Goal: Task Accomplishment & Management: Use online tool/utility

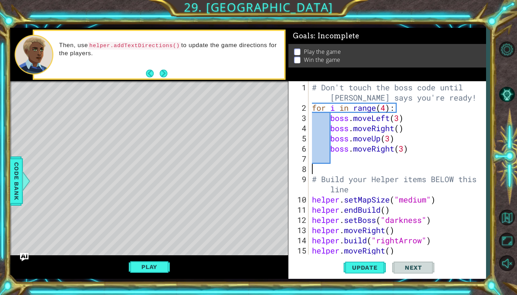
click at [356, 165] on div "# Don't touch the boss code until [PERSON_NAME] says you're ready! for i in ran…" at bounding box center [399, 184] width 177 height 204
click at [342, 171] on div "# Don't touch the boss code until [PERSON_NAME] says you're ready! for i in ran…" at bounding box center [399, 184] width 177 height 204
click at [351, 135] on div "# Don't touch the boss code until [PERSON_NAME] says you're ready! for i in ran…" at bounding box center [399, 184] width 177 height 204
type textarea "boss.moveUp(3)"
click at [358, 138] on div "# Don't touch the boss code until [PERSON_NAME] says you're ready! for i in ran…" at bounding box center [399, 184] width 177 height 204
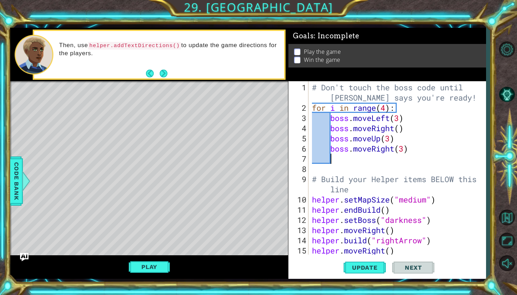
click at [332, 155] on div "# Don't touch the boss code until [PERSON_NAME] says you're ready! for i in ran…" at bounding box center [399, 184] width 177 height 204
click at [342, 164] on div "# Don't touch the boss code until [PERSON_NAME] says you're ready! for i in ran…" at bounding box center [399, 184] width 177 height 204
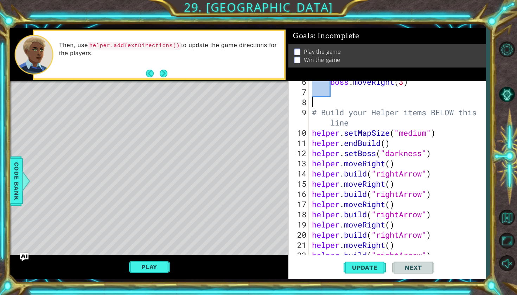
scroll to position [71, 0]
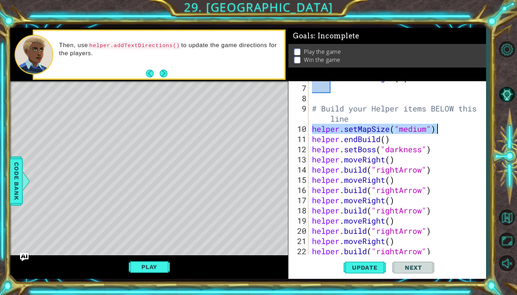
drag, startPoint x: 312, startPoint y: 129, endPoint x: 440, endPoint y: 129, distance: 128.4
click at [440, 129] on div "boss . moveRight ( 3 ) # Build your Helper items BELOW this line helper . setMa…" at bounding box center [399, 170] width 177 height 194
click at [351, 140] on div "boss . moveRight ( 3 ) # Build your Helper items BELOW this line helper . setMa…" at bounding box center [399, 170] width 177 height 194
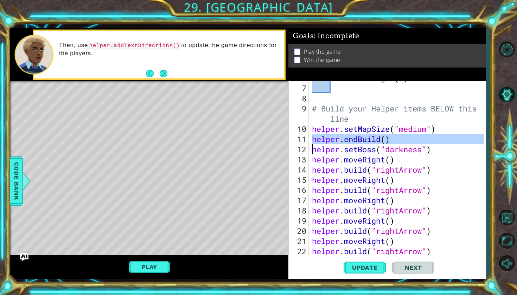
click at [365, 148] on div "boss . moveRight ( 3 ) # Build your Helper items BELOW this line helper . setMa…" at bounding box center [399, 170] width 177 height 194
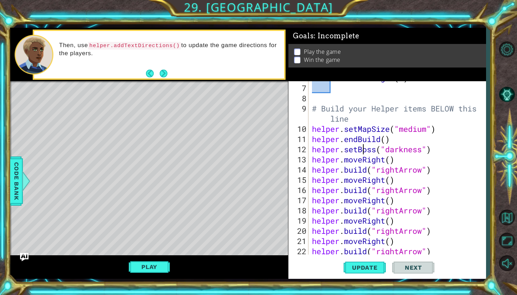
click at [365, 148] on div "boss . moveRight ( 3 ) # Build your Helper items BELOW this line helper . setMa…" at bounding box center [399, 170] width 177 height 194
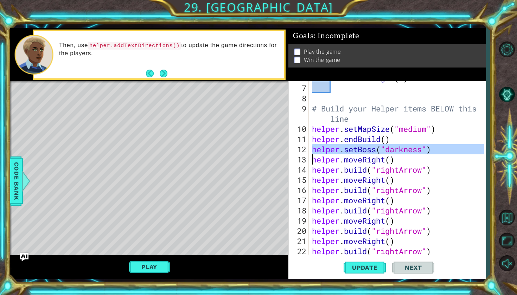
click at [342, 157] on div "boss . moveRight ( 3 ) # Build your Helper items BELOW this line helper . setMa…" at bounding box center [399, 170] width 177 height 194
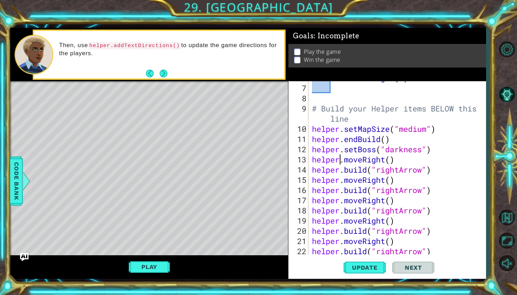
click at [342, 157] on div "boss . moveRight ( 3 ) # Build your Helper items BELOW this line helper . setMa…" at bounding box center [399, 170] width 177 height 194
click at [326, 159] on div "boss . moveRight ( 3 ) # Build your Helper items BELOW this line helper . setMa…" at bounding box center [399, 170] width 177 height 194
drag, startPoint x: 313, startPoint y: 160, endPoint x: 394, endPoint y: 160, distance: 81.6
click at [394, 160] on div "boss . moveRight ( 3 ) # Build your Helper items BELOW this line helper . setMa…" at bounding box center [399, 170] width 177 height 194
drag, startPoint x: 313, startPoint y: 171, endPoint x: 432, endPoint y: 171, distance: 118.9
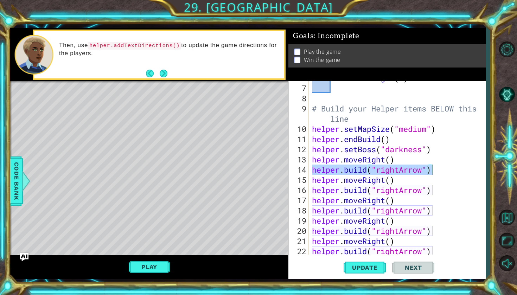
click at [432, 171] on div "boss . moveRight ( 3 ) # Build your Helper items BELOW this line helper . setMa…" at bounding box center [399, 170] width 177 height 194
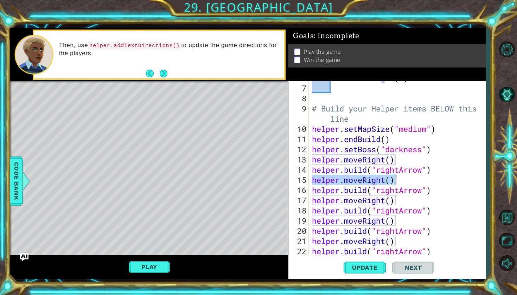
drag, startPoint x: 312, startPoint y: 181, endPoint x: 394, endPoint y: 184, distance: 81.3
click at [394, 184] on div "boss . moveRight ( 3 ) # Build your Helper items BELOW this line helper . setMa…" at bounding box center [399, 170] width 177 height 194
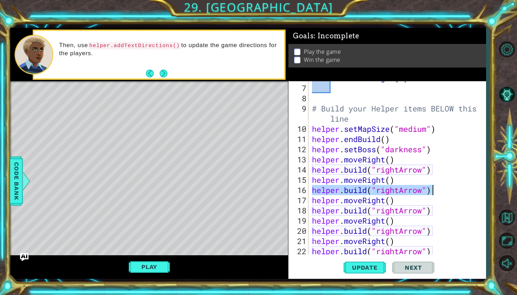
drag, startPoint x: 313, startPoint y: 190, endPoint x: 430, endPoint y: 194, distance: 117.9
click at [430, 194] on div "boss . moveRight ( 3 ) # Build your Helper items BELOW this line helper . setMa…" at bounding box center [399, 170] width 177 height 194
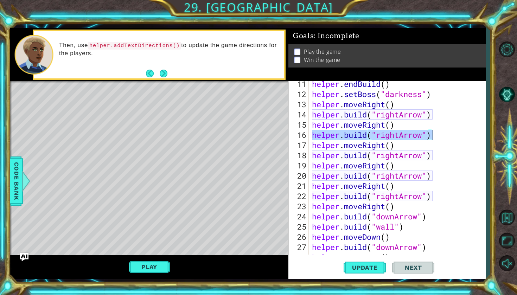
scroll to position [118, 0]
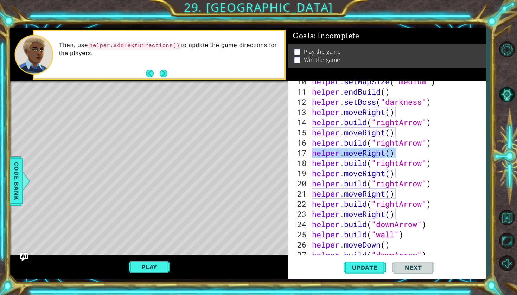
drag, startPoint x: 313, startPoint y: 153, endPoint x: 394, endPoint y: 153, distance: 80.9
click at [394, 153] on div "helper . setMapSize ( "medium" ) helper . endBuild ( ) helper . setBoss ( "dark…" at bounding box center [399, 173] width 177 height 194
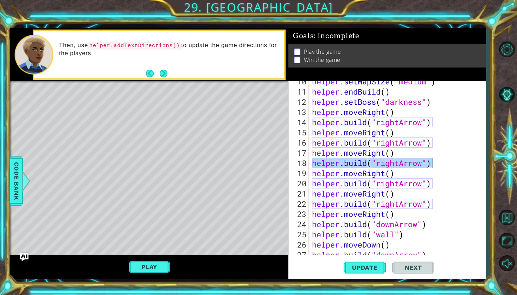
drag, startPoint x: 313, startPoint y: 165, endPoint x: 432, endPoint y: 164, distance: 118.9
click at [432, 164] on div "helper . setMapSize ( "medium" ) helper . endBuild ( ) helper . setBoss ( "dark…" at bounding box center [399, 173] width 177 height 194
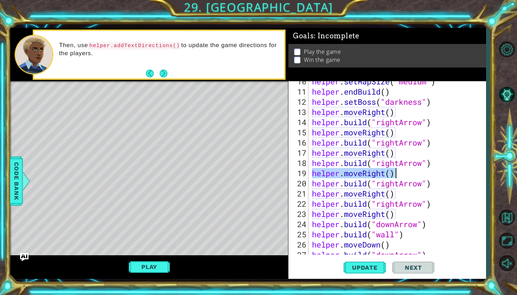
drag, startPoint x: 312, startPoint y: 174, endPoint x: 393, endPoint y: 177, distance: 80.9
click at [393, 177] on div "helper . setMapSize ( "medium" ) helper . endBuild ( ) helper . setBoss ( "dark…" at bounding box center [399, 173] width 177 height 194
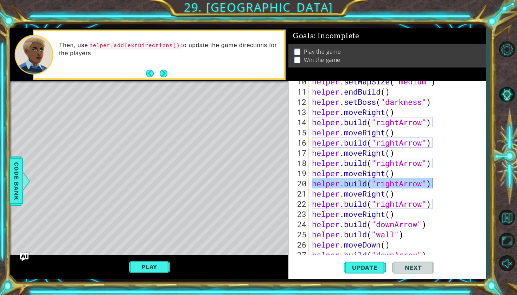
drag, startPoint x: 314, startPoint y: 185, endPoint x: 432, endPoint y: 184, distance: 117.8
click at [432, 184] on div "helper . setMapSize ( "medium" ) helper . endBuild ( ) helper . setBoss ( "dark…" at bounding box center [399, 173] width 177 height 194
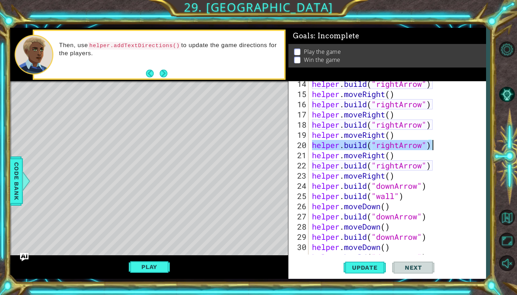
scroll to position [172, 0]
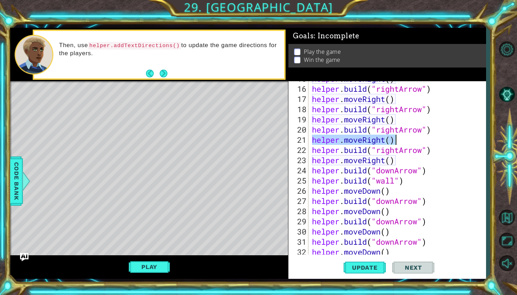
drag, startPoint x: 312, startPoint y: 141, endPoint x: 395, endPoint y: 142, distance: 82.7
click at [395, 142] on div "helper . moveRight ( ) helper . build ( "rightArrow" ) helper . moveRight ( ) h…" at bounding box center [399, 171] width 177 height 194
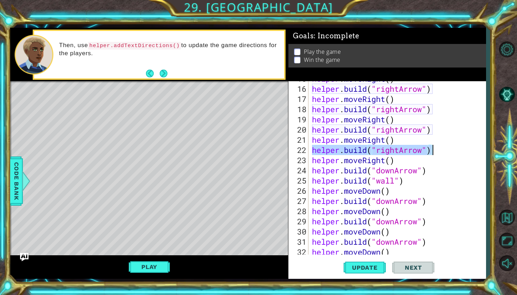
drag, startPoint x: 312, startPoint y: 152, endPoint x: 433, endPoint y: 152, distance: 120.6
click at [433, 152] on div "helper . moveRight ( ) helper . build ( "rightArrow" ) helper . moveRight ( ) h…" at bounding box center [399, 171] width 177 height 194
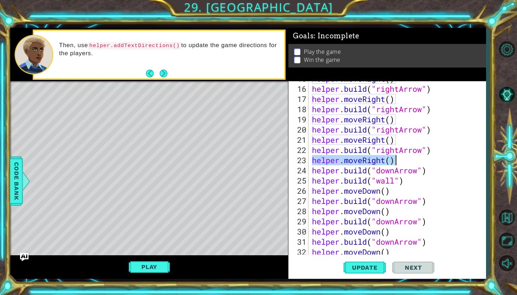
drag, startPoint x: 313, startPoint y: 162, endPoint x: 394, endPoint y: 164, distance: 80.6
click at [394, 164] on div "helper . moveRight ( ) helper . build ( "rightArrow" ) helper . moveRight ( ) h…" at bounding box center [399, 171] width 177 height 194
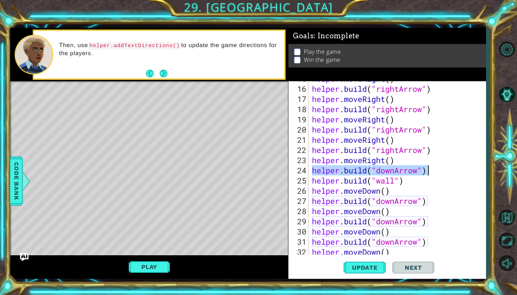
drag, startPoint x: 313, startPoint y: 172, endPoint x: 426, endPoint y: 173, distance: 112.9
click at [426, 173] on div "helper . moveRight ( ) helper . build ( "rightArrow" ) helper . moveRight ( ) h…" at bounding box center [399, 171] width 177 height 194
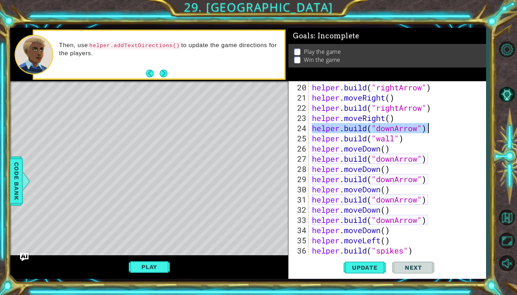
scroll to position [224, 0]
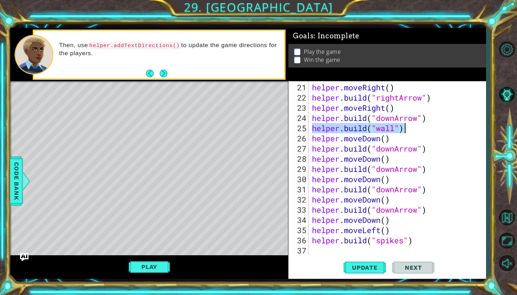
drag, startPoint x: 313, startPoint y: 132, endPoint x: 406, endPoint y: 130, distance: 93.2
click at [406, 130] on div "helper . moveRight ( ) helper . build ( "rightArrow" ) helper . moveRight ( ) h…" at bounding box center [399, 179] width 177 height 194
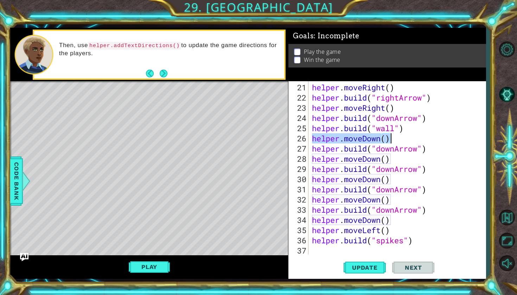
drag, startPoint x: 313, startPoint y: 140, endPoint x: 392, endPoint y: 143, distance: 78.5
click at [392, 142] on div "helper . moveRight ( ) helper . build ( "rightArrow" ) helper . moveRight ( ) h…" at bounding box center [399, 179] width 177 height 194
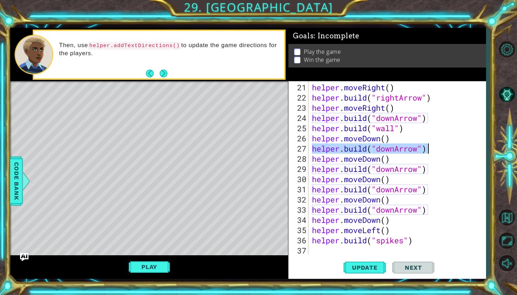
drag, startPoint x: 313, startPoint y: 150, endPoint x: 426, endPoint y: 149, distance: 113.2
click at [426, 149] on div "helper . moveRight ( ) helper . build ( "rightArrow" ) helper . moveRight ( ) h…" at bounding box center [399, 179] width 177 height 194
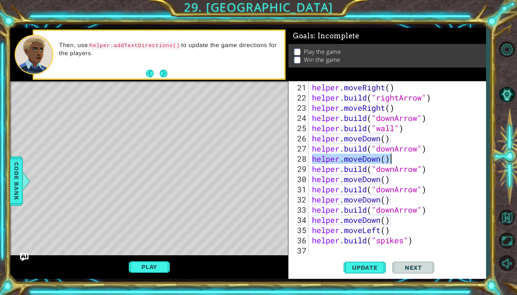
drag, startPoint x: 312, startPoint y: 159, endPoint x: 389, endPoint y: 161, distance: 76.3
click at [389, 161] on div "helper . moveRight ( ) helper . build ( "rightArrow" ) helper . moveRight ( ) h…" at bounding box center [399, 179] width 177 height 194
drag, startPoint x: 389, startPoint y: 161, endPoint x: 303, endPoint y: 85, distance: 114.6
click at [330, 176] on div "helper . moveRight ( ) helper . build ( "rightArrow" ) helper . moveRight ( ) h…" at bounding box center [399, 179] width 177 height 194
click at [331, 166] on div "helper . moveRight ( ) helper . build ( "rightArrow" ) helper . moveRight ( ) h…" at bounding box center [399, 179] width 177 height 194
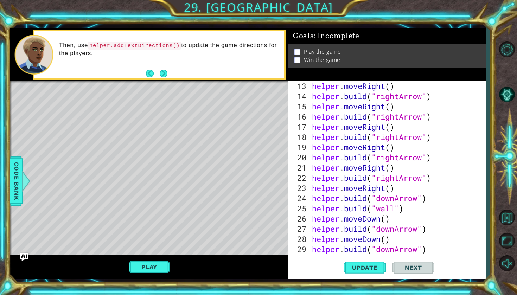
scroll to position [144, 0]
click at [363, 228] on div "helper . moveRight ( ) helper . build ( "rightArrow" ) helper . moveRight ( ) h…" at bounding box center [399, 178] width 177 height 194
drag, startPoint x: 313, startPoint y: 230, endPoint x: 427, endPoint y: 227, distance: 113.6
click at [427, 227] on div "helper . moveRight ( ) helper . build ( "rightArrow" ) helper . moveRight ( ) h…" at bounding box center [399, 178] width 177 height 194
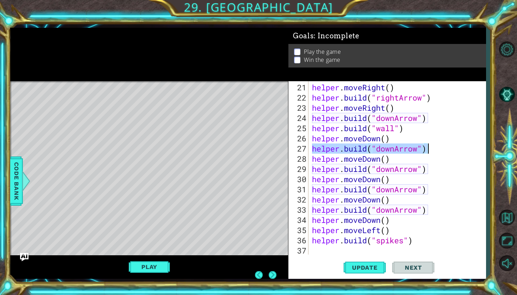
scroll to position [0, 0]
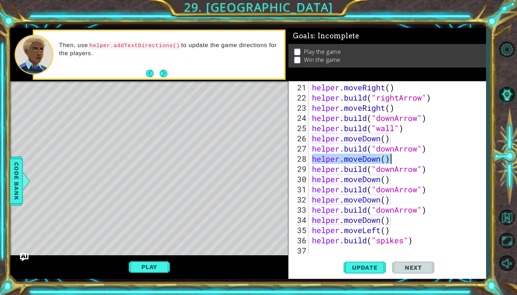
drag, startPoint x: 313, startPoint y: 160, endPoint x: 390, endPoint y: 160, distance: 76.7
click at [390, 160] on div "helper . moveRight ( ) helper . build ( "rightArrow" ) helper . moveRight ( ) h…" at bounding box center [399, 179] width 177 height 194
click at [363, 169] on div "helper . moveRight ( ) helper . build ( "rightArrow" ) helper . moveRight ( ) h…" at bounding box center [399, 179] width 177 height 194
click at [363, 177] on div "helper . moveRight ( ) helper . build ( "rightArrow" ) helper . moveRight ( ) h…" at bounding box center [399, 179] width 177 height 194
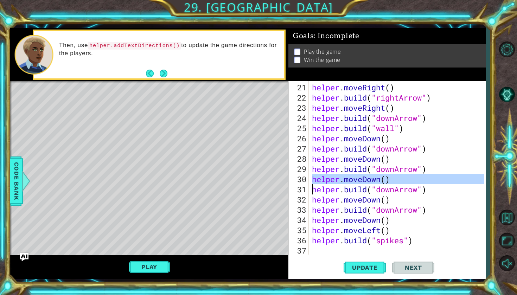
click at [363, 177] on div "helper . moveRight ( ) helper . build ( "rightArrow" ) helper . moveRight ( ) h…" at bounding box center [399, 179] width 177 height 194
click at [312, 181] on div "helper . moveRight ( ) helper . build ( "rightArrow" ) helper . moveRight ( ) h…" at bounding box center [399, 179] width 177 height 194
drag, startPoint x: 312, startPoint y: 180, endPoint x: 389, endPoint y: 180, distance: 77.0
click at [389, 180] on div "helper . moveRight ( ) helper . build ( "rightArrow" ) helper . moveRight ( ) h…" at bounding box center [399, 179] width 177 height 194
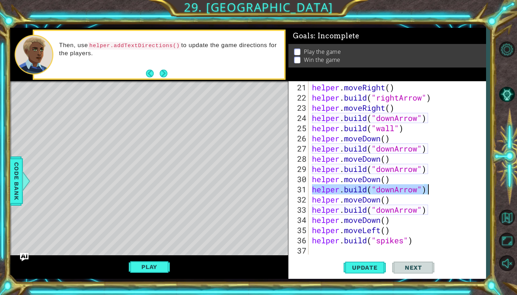
drag, startPoint x: 312, startPoint y: 190, endPoint x: 427, endPoint y: 193, distance: 115.0
click at [427, 193] on div "helper . moveRight ( ) helper . build ( "rightArrow" ) helper . moveRight ( ) h…" at bounding box center [399, 179] width 177 height 194
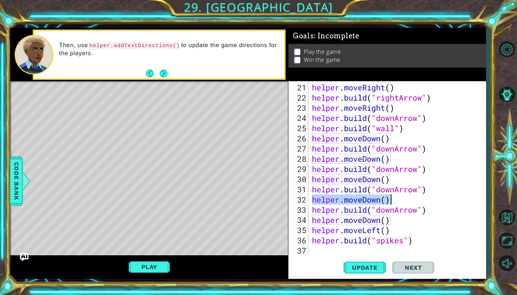
drag, startPoint x: 313, startPoint y: 201, endPoint x: 390, endPoint y: 202, distance: 77.0
click at [390, 202] on div "helper . moveRight ( ) helper . build ( "rightArrow" ) helper . moveRight ( ) h…" at bounding box center [399, 179] width 177 height 194
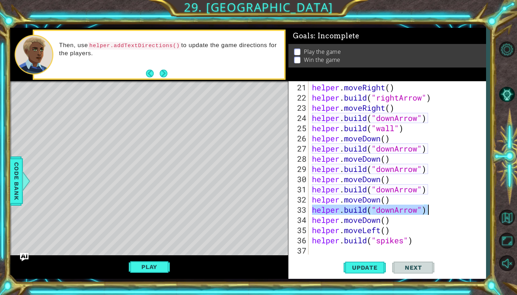
drag, startPoint x: 312, startPoint y: 209, endPoint x: 429, endPoint y: 211, distance: 116.8
click at [429, 211] on div "helper . moveRight ( ) helper . build ( "rightArrow" ) helper . moveRight ( ) h…" at bounding box center [399, 179] width 177 height 194
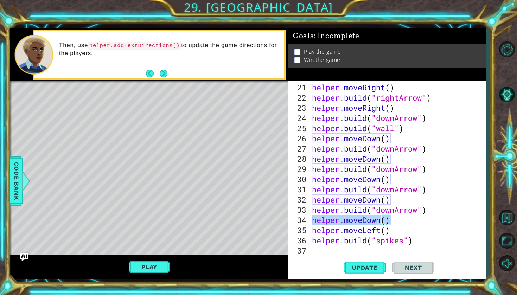
drag, startPoint x: 313, startPoint y: 222, endPoint x: 390, endPoint y: 223, distance: 77.0
click at [390, 223] on div "helper . moveRight ( ) helper . build ( "rightArrow" ) helper . moveRight ( ) h…" at bounding box center [399, 179] width 177 height 194
drag, startPoint x: 312, startPoint y: 231, endPoint x: 391, endPoint y: 232, distance: 79.5
click at [391, 232] on div "helper . moveRight ( ) helper . build ( "rightArrow" ) helper . moveRight ( ) h…" at bounding box center [399, 179] width 177 height 194
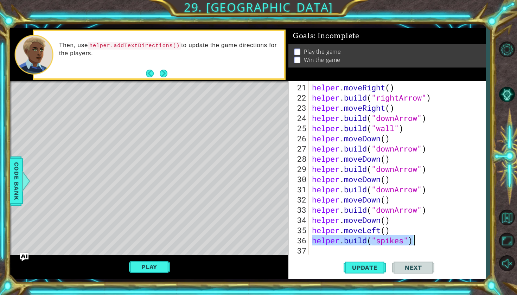
drag, startPoint x: 312, startPoint y: 242, endPoint x: 413, endPoint y: 244, distance: 101.0
click at [413, 244] on div "helper . moveRight ( ) helper . build ( "rightArrow" ) helper . moveRight ( ) h…" at bounding box center [399, 179] width 177 height 194
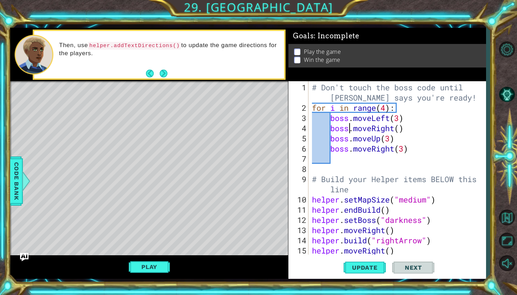
click at [349, 132] on div "# Don't touch the boss code until [PERSON_NAME] says you're ready! for i in ran…" at bounding box center [399, 184] width 177 height 204
click at [341, 120] on div "# Don't touch the boss code until [PERSON_NAME] says you're ready! for i in ran…" at bounding box center [399, 184] width 177 height 204
drag, startPoint x: 332, startPoint y: 120, endPoint x: 402, endPoint y: 120, distance: 70.7
click at [402, 120] on div "# Don't touch the boss code until [PERSON_NAME] says you're ready! for i in ran…" at bounding box center [399, 184] width 177 height 204
click at [410, 123] on div "# Don't touch the boss code until [PERSON_NAME] says you're ready! for i in ran…" at bounding box center [399, 184] width 177 height 204
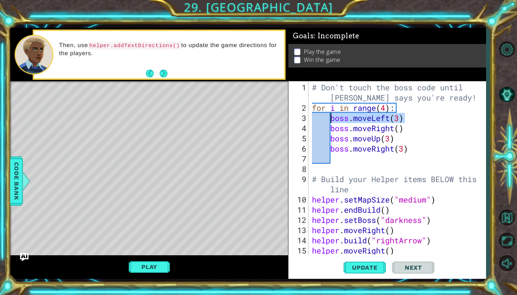
drag, startPoint x: 403, startPoint y: 121, endPoint x: 329, endPoint y: 121, distance: 73.9
click at [329, 121] on div "# Don't touch the boss code until [PERSON_NAME] says you're ready! for i in ran…" at bounding box center [399, 184] width 177 height 204
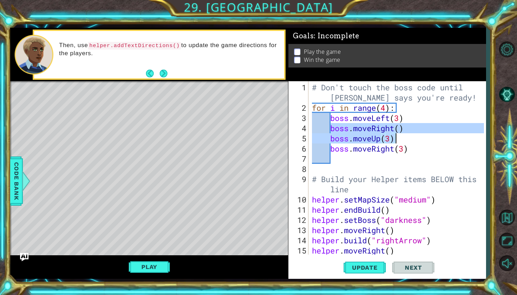
drag, startPoint x: 332, startPoint y: 130, endPoint x: 402, endPoint y: 133, distance: 70.0
click at [402, 133] on div "# Don't touch the boss code until [PERSON_NAME] says you're ready! for i in ran…" at bounding box center [399, 184] width 177 height 204
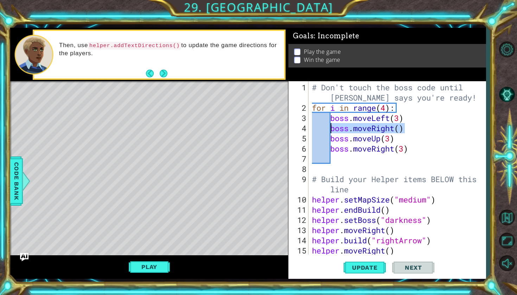
drag, startPoint x: 404, startPoint y: 131, endPoint x: 332, endPoint y: 132, distance: 72.1
click at [332, 132] on div "# Don't touch the boss code until [PERSON_NAME] says you're ready! for i in ran…" at bounding box center [399, 184] width 177 height 204
drag, startPoint x: 332, startPoint y: 140, endPoint x: 394, endPoint y: 142, distance: 61.9
click at [394, 142] on div "# Don't touch the boss code until [PERSON_NAME] says you're ready! for i in ran…" at bounding box center [399, 184] width 177 height 204
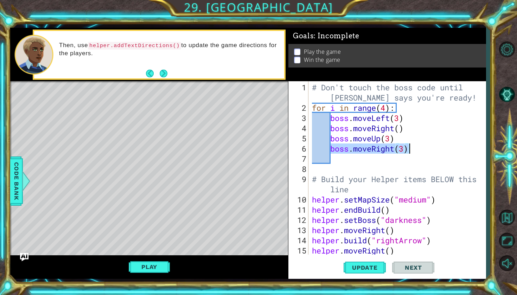
drag, startPoint x: 332, startPoint y: 150, endPoint x: 409, endPoint y: 152, distance: 77.0
click at [409, 152] on div "# Don't touch the boss code until [PERSON_NAME] says you're ready! for i in ran…" at bounding box center [399, 184] width 177 height 204
type textarea "boss.moveRight(3)"
